Goal: Task Accomplishment & Management: Manage account settings

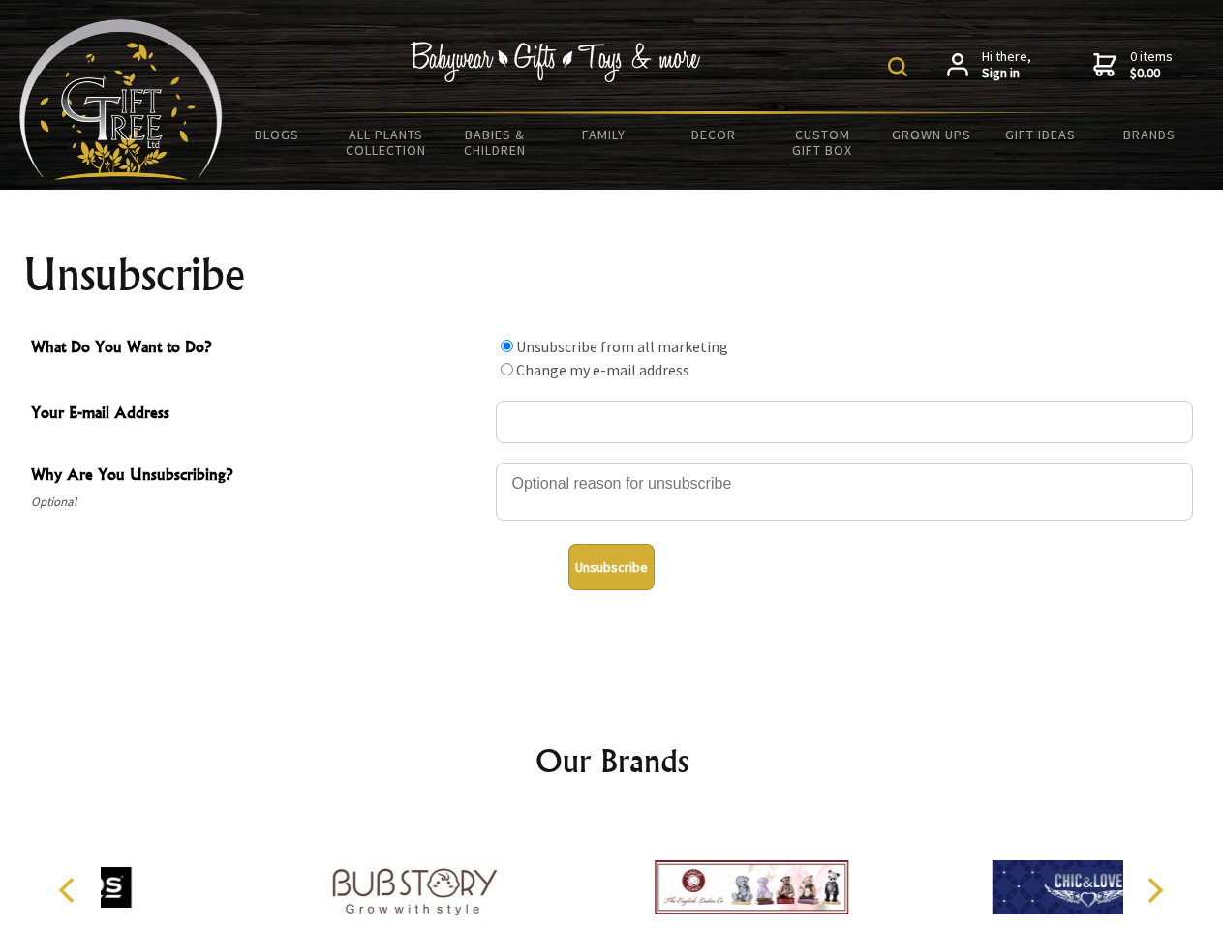
click at [900, 67] on img at bounding box center [897, 66] width 19 height 19
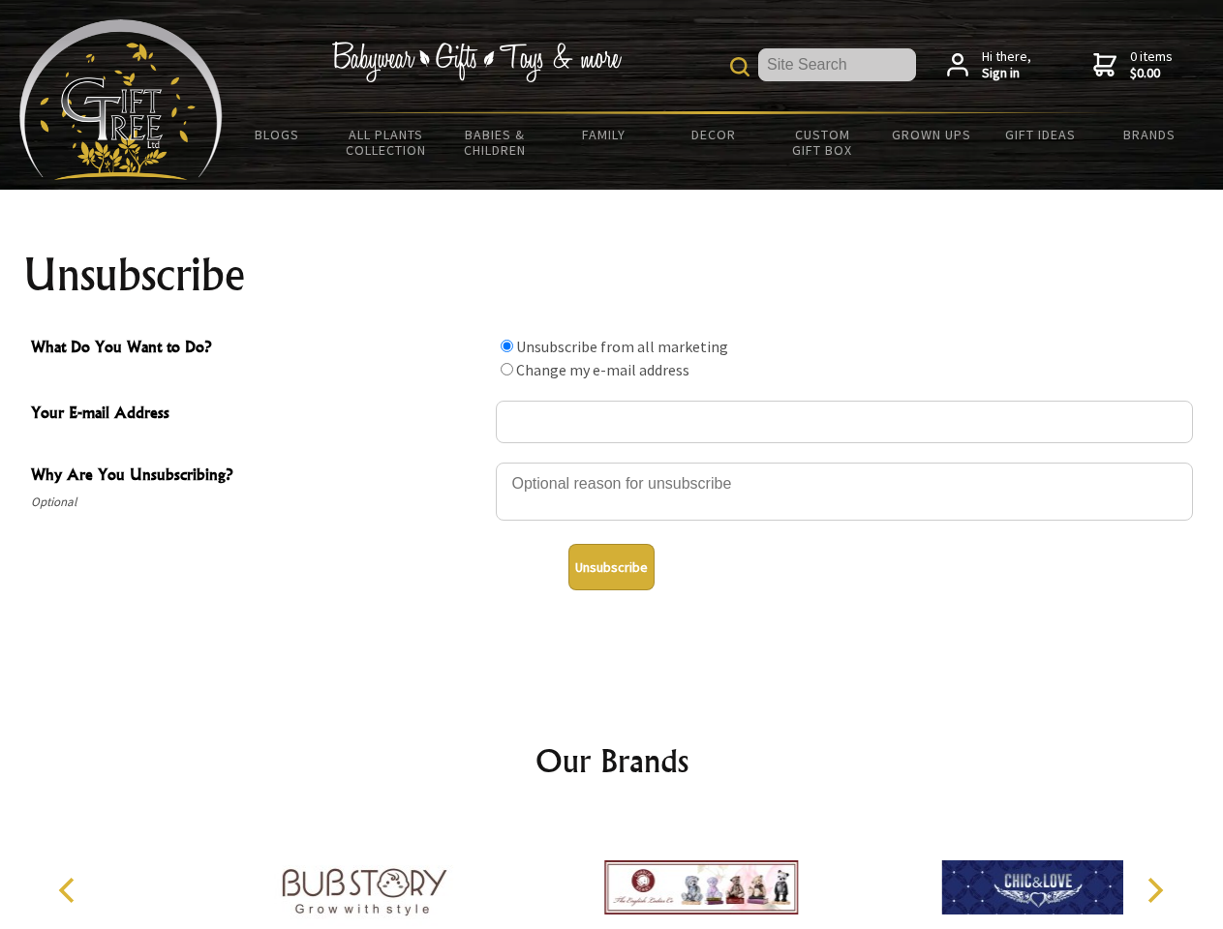
click at [612, 462] on div at bounding box center [844, 495] width 697 height 68
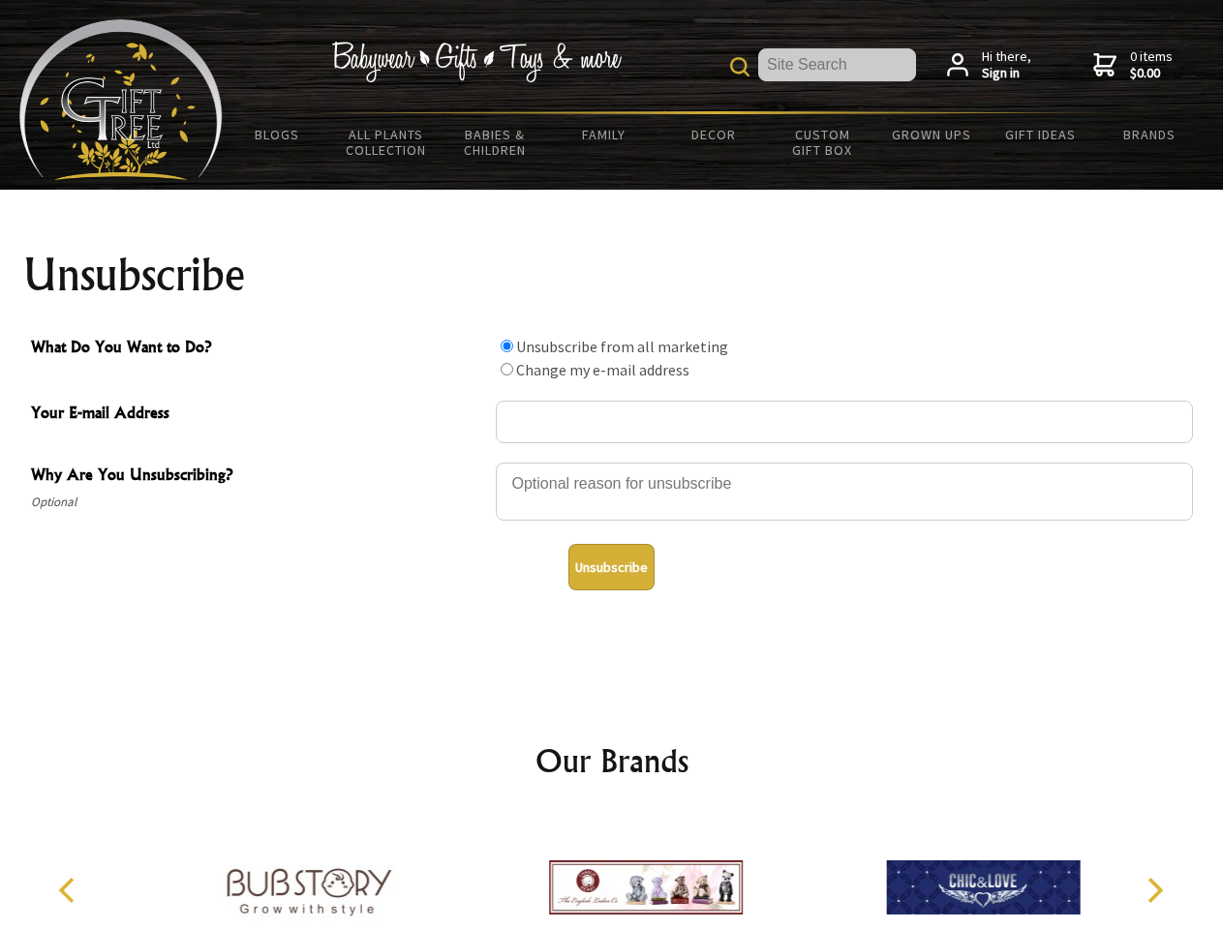
click at [506, 346] on input "What Do You Want to Do?" at bounding box center [507, 346] width 13 height 13
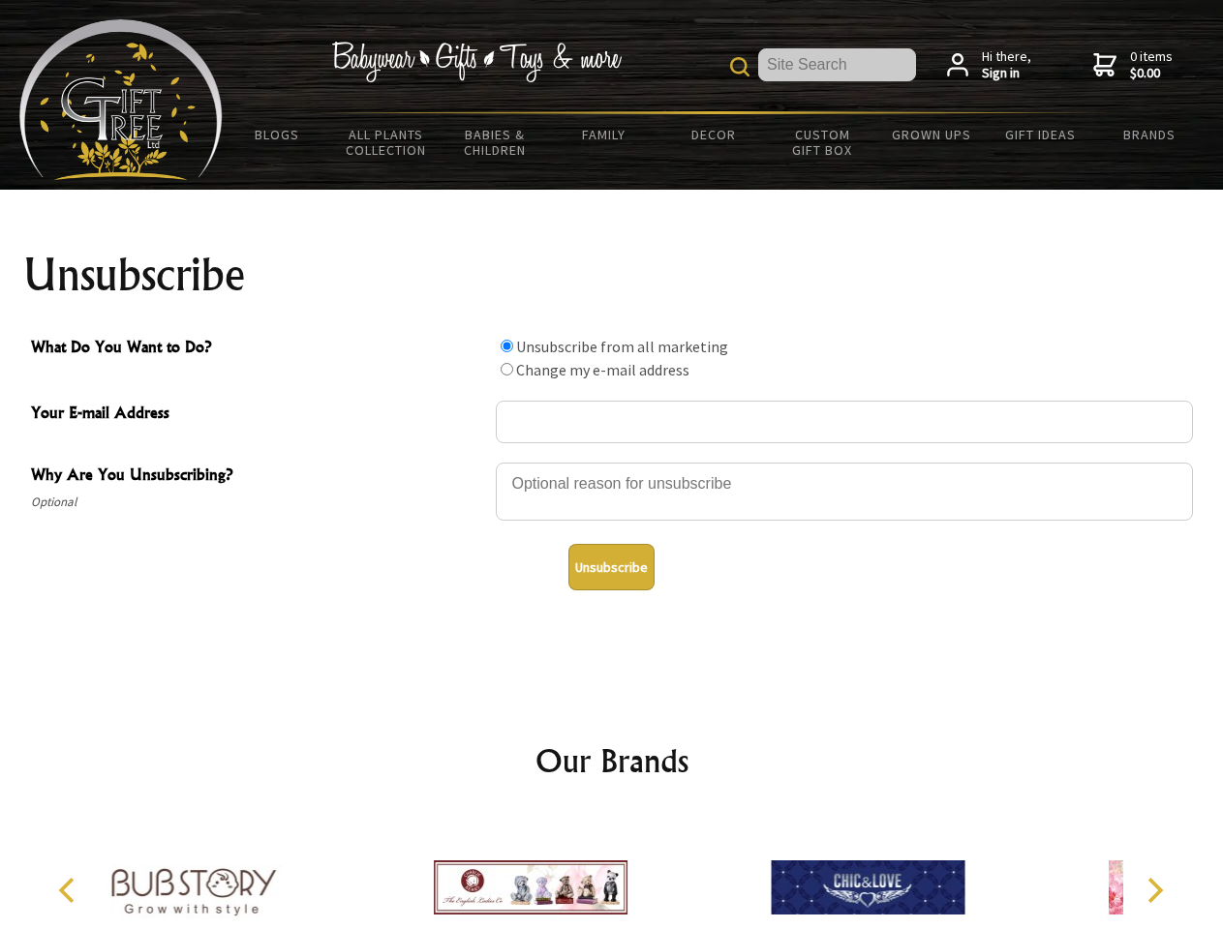
click at [506, 369] on input "What Do You Want to Do?" at bounding box center [507, 369] width 13 height 13
radio input "true"
click at [611, 567] on button "Unsubscribe" at bounding box center [611, 567] width 86 height 46
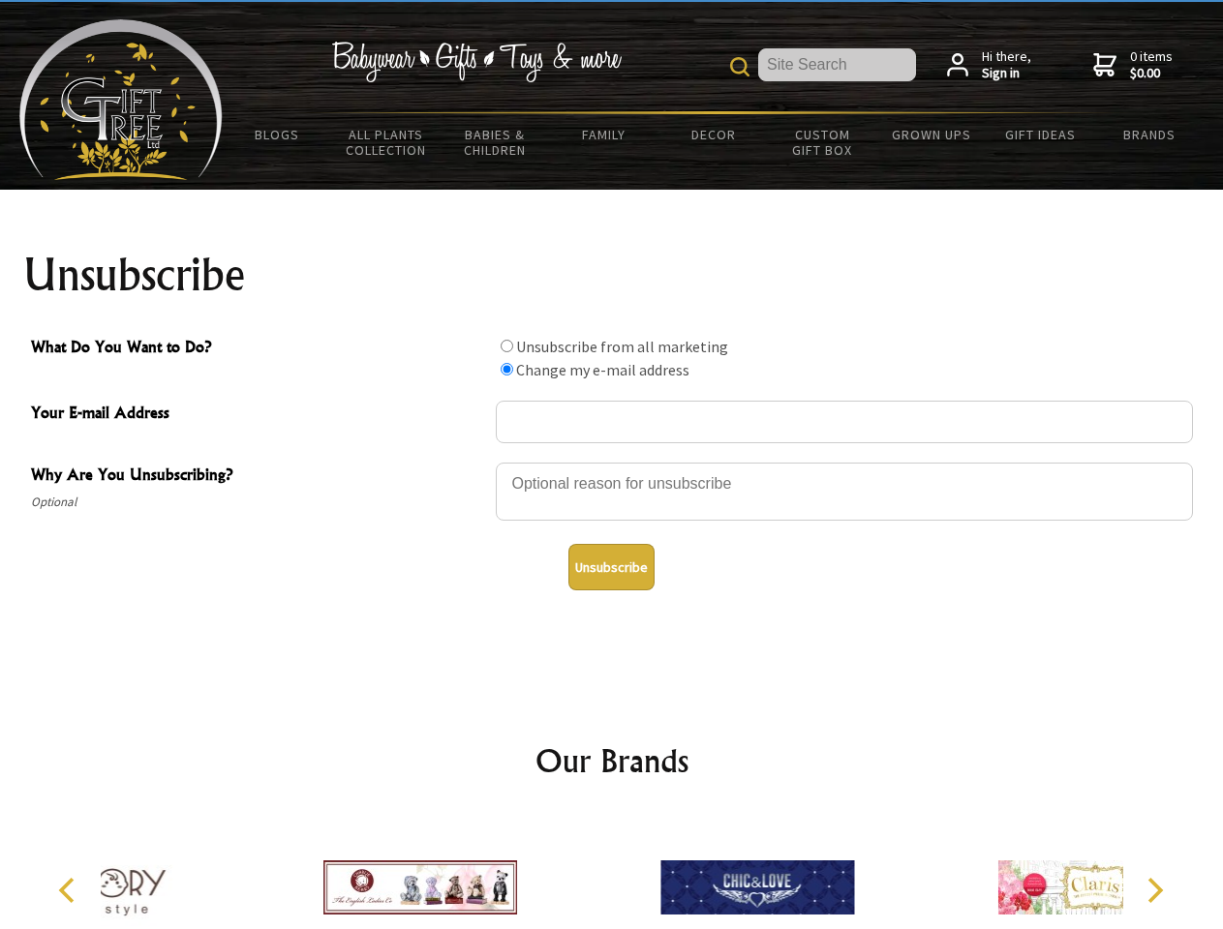
click at [612, 872] on div at bounding box center [757, 890] width 337 height 151
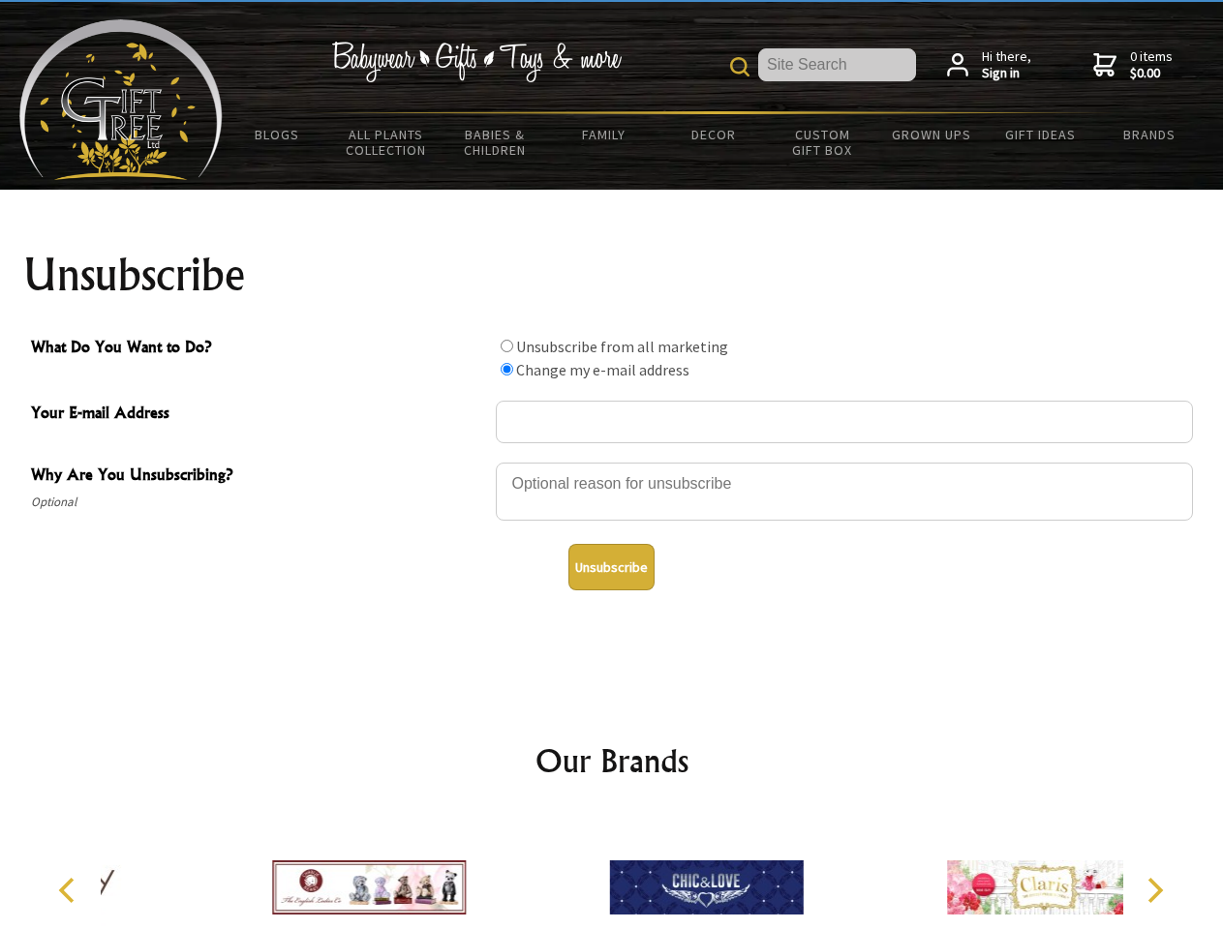
click at [70, 891] on icon "Previous" at bounding box center [68, 890] width 25 height 25
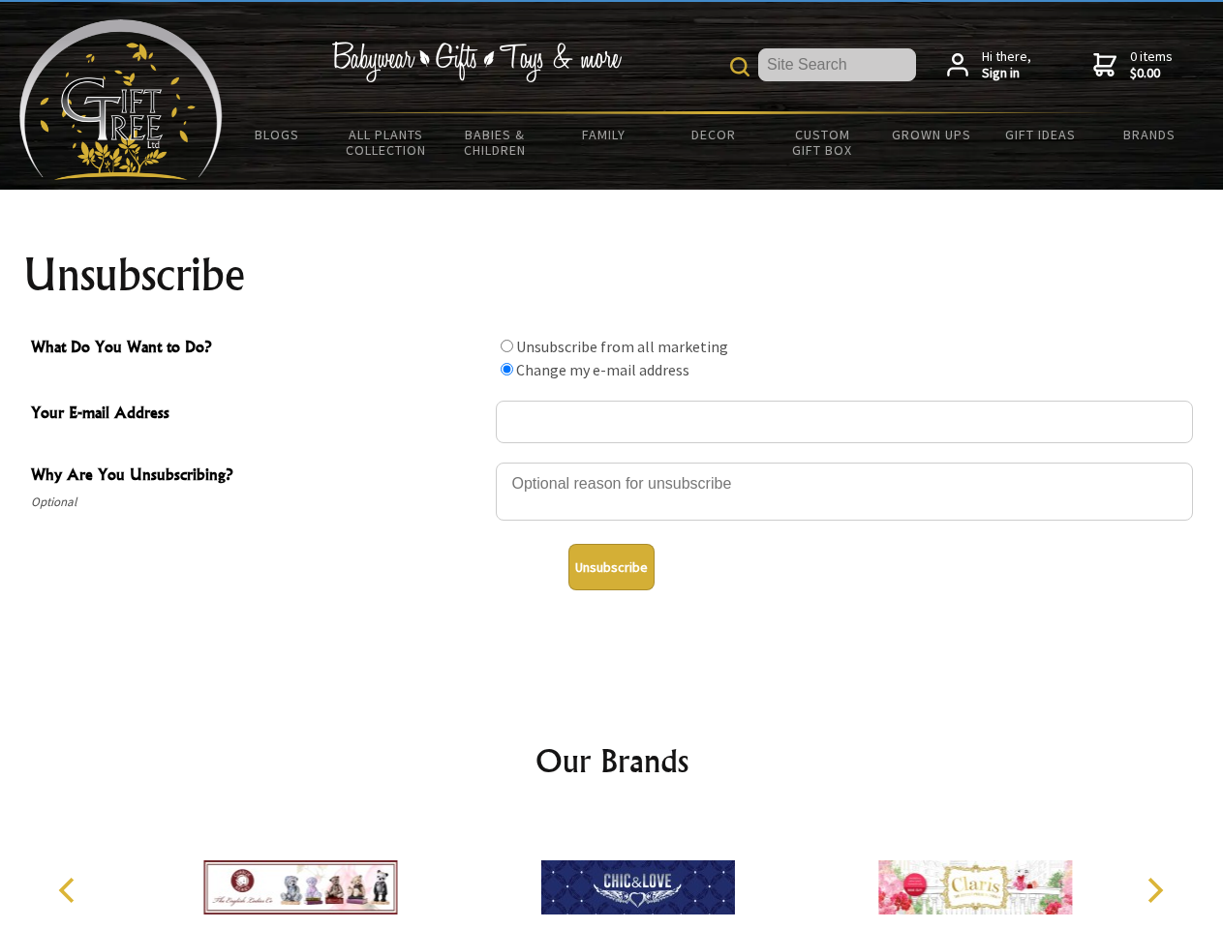
click at [1154, 891] on icon "Next" at bounding box center [1153, 890] width 25 height 25
